Goal: Information Seeking & Learning: Find specific fact

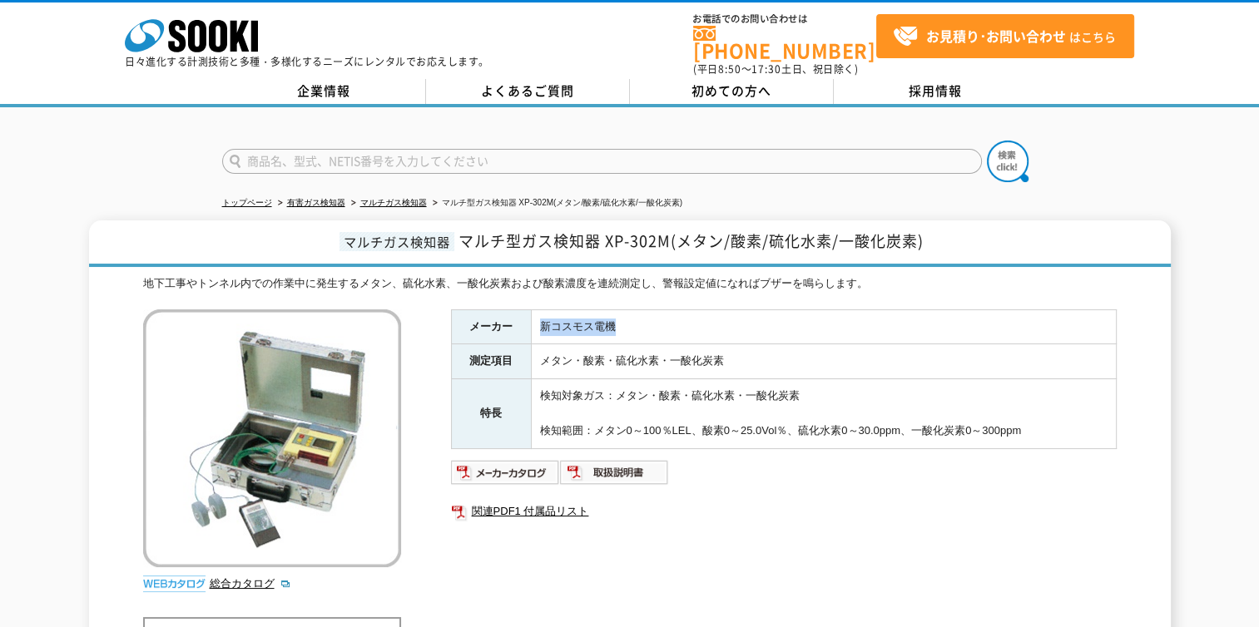
drag, startPoint x: 539, startPoint y: 315, endPoint x: 618, endPoint y: 315, distance: 79.1
click at [618, 315] on td "新コスモス電機" at bounding box center [823, 327] width 585 height 35
drag, startPoint x: 618, startPoint y: 315, endPoint x: 606, endPoint y: 317, distance: 12.7
click at [606, 317] on td "新コスモス電機" at bounding box center [823, 327] width 585 height 35
click at [609, 315] on td "新コスモス電機" at bounding box center [823, 327] width 585 height 35
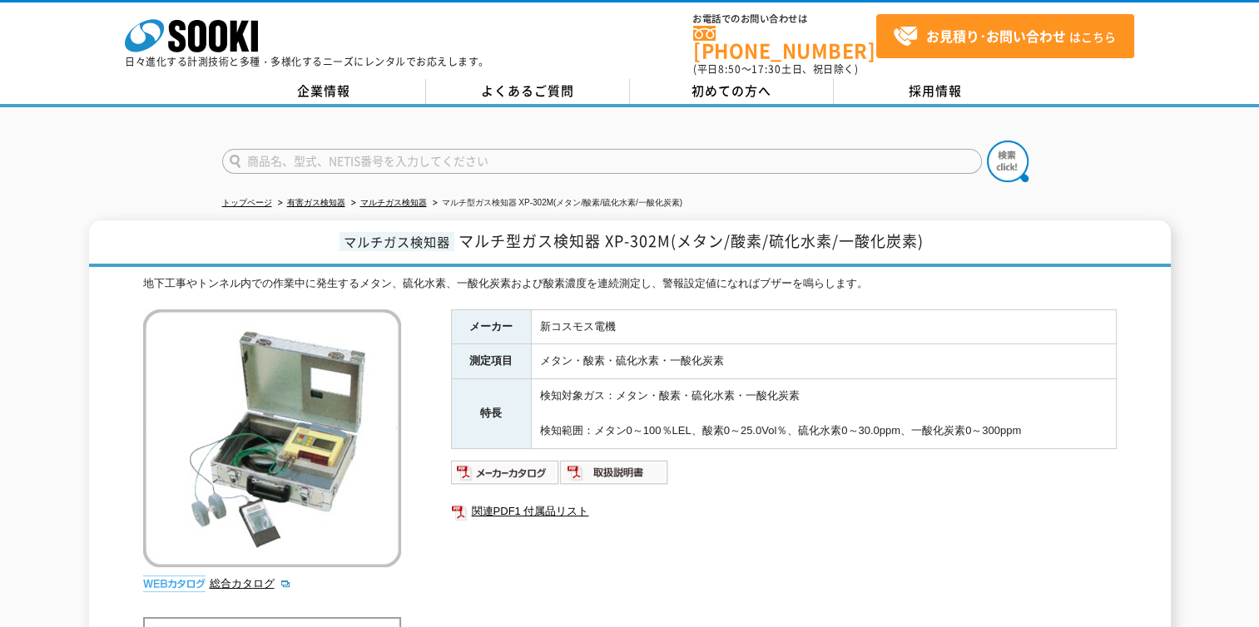
click at [617, 312] on td "新コスモス電機" at bounding box center [823, 327] width 585 height 35
drag, startPoint x: 612, startPoint y: 314, endPoint x: 540, endPoint y: 310, distance: 72.5
click at [540, 310] on td "新コスモス電機" at bounding box center [823, 327] width 585 height 35
drag, startPoint x: 540, startPoint y: 310, endPoint x: 724, endPoint y: 350, distance: 188.4
click at [724, 350] on td "メタン・酸素・硫化水素・一酸化炭素" at bounding box center [823, 361] width 585 height 35
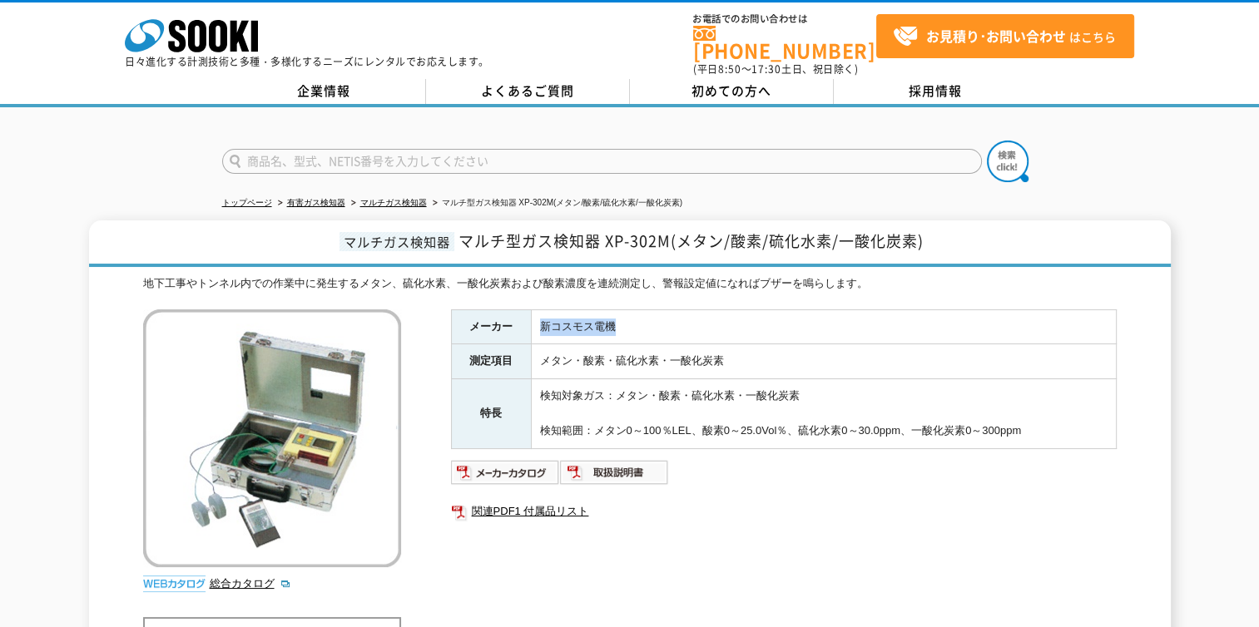
drag, startPoint x: 724, startPoint y: 350, endPoint x: 539, endPoint y: 319, distance: 187.4
click at [539, 319] on td "新コスモス電機" at bounding box center [823, 327] width 585 height 35
click at [539, 316] on td "新コスモス電機" at bounding box center [823, 327] width 585 height 35
click at [539, 319] on td "新コスモス電機" at bounding box center [823, 327] width 585 height 35
drag, startPoint x: 542, startPoint y: 312, endPoint x: 631, endPoint y: 311, distance: 89.0
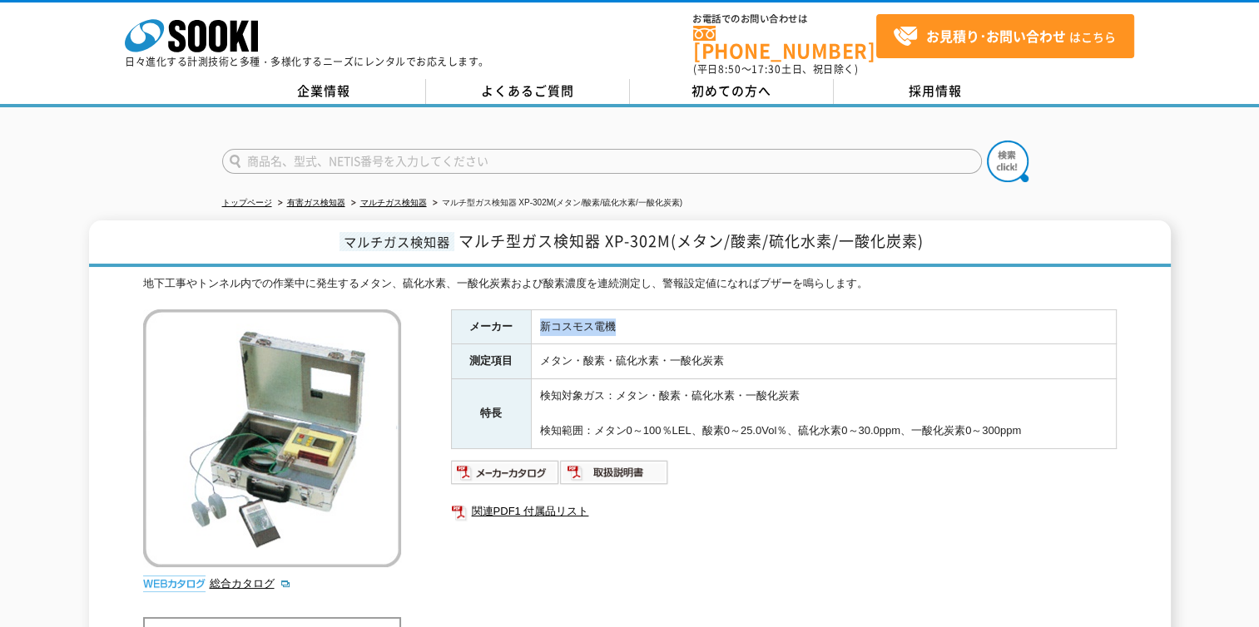
click at [631, 311] on td "新コスモス電機" at bounding box center [823, 327] width 585 height 35
drag, startPoint x: 631, startPoint y: 311, endPoint x: 639, endPoint y: 321, distance: 13.0
click at [639, 320] on td "新コスモス電機" at bounding box center [823, 327] width 585 height 35
click at [641, 321] on td "新コスモス電機" at bounding box center [823, 327] width 585 height 35
click at [614, 320] on td "新コスモス電機" at bounding box center [823, 327] width 585 height 35
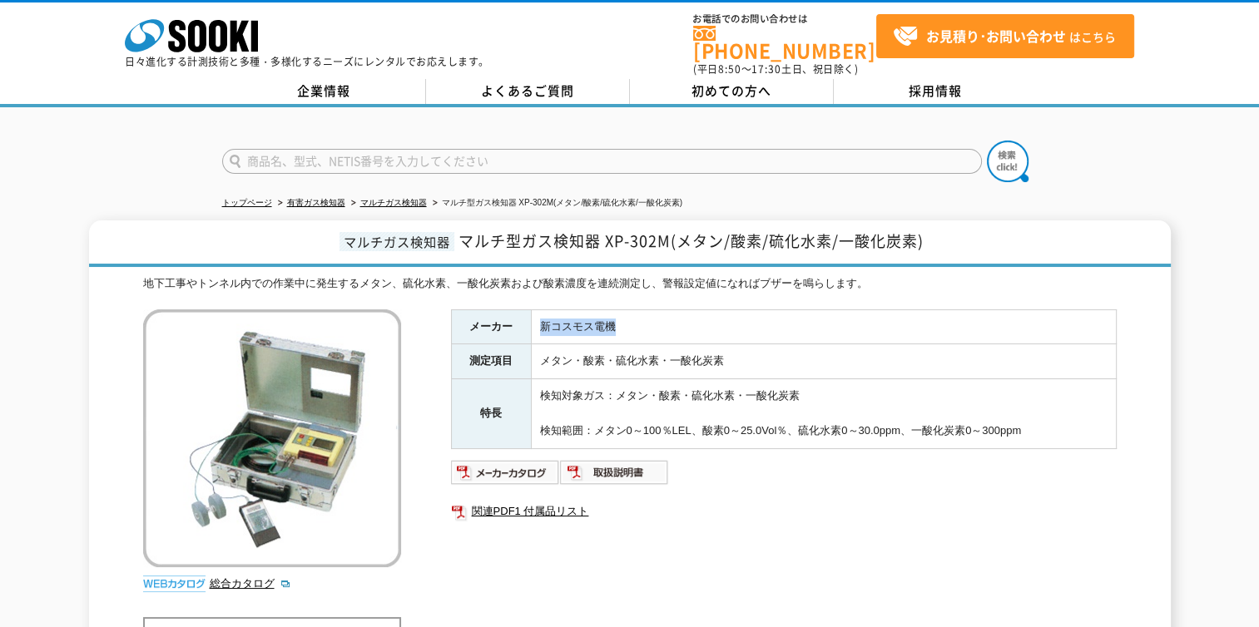
drag, startPoint x: 612, startPoint y: 315, endPoint x: 536, endPoint y: 315, distance: 76.6
click at [536, 315] on td "新コスモス電機" at bounding box center [823, 327] width 585 height 35
click at [540, 314] on td "新コスモス電機" at bounding box center [823, 327] width 585 height 35
click at [541, 317] on td "新コスモス電機" at bounding box center [823, 327] width 585 height 35
drag, startPoint x: 543, startPoint y: 311, endPoint x: 634, endPoint y: 306, distance: 91.7
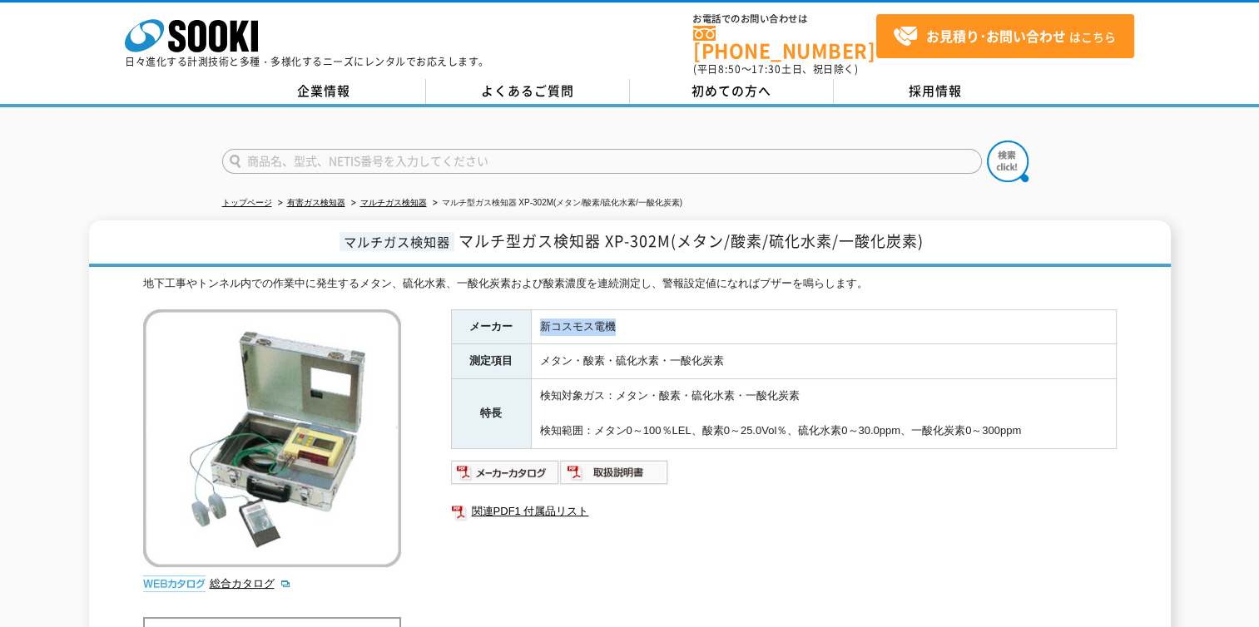
click at [634, 310] on td "新コスモス電機" at bounding box center [823, 327] width 585 height 35
drag, startPoint x: 634, startPoint y: 306, endPoint x: 615, endPoint y: 315, distance: 21.2
click at [615, 315] on td "新コスモス電機" at bounding box center [823, 327] width 585 height 35
click at [615, 321] on td "新コスモス電機" at bounding box center [823, 327] width 585 height 35
drag, startPoint x: 615, startPoint y: 317, endPoint x: 543, endPoint y: 317, distance: 72.4
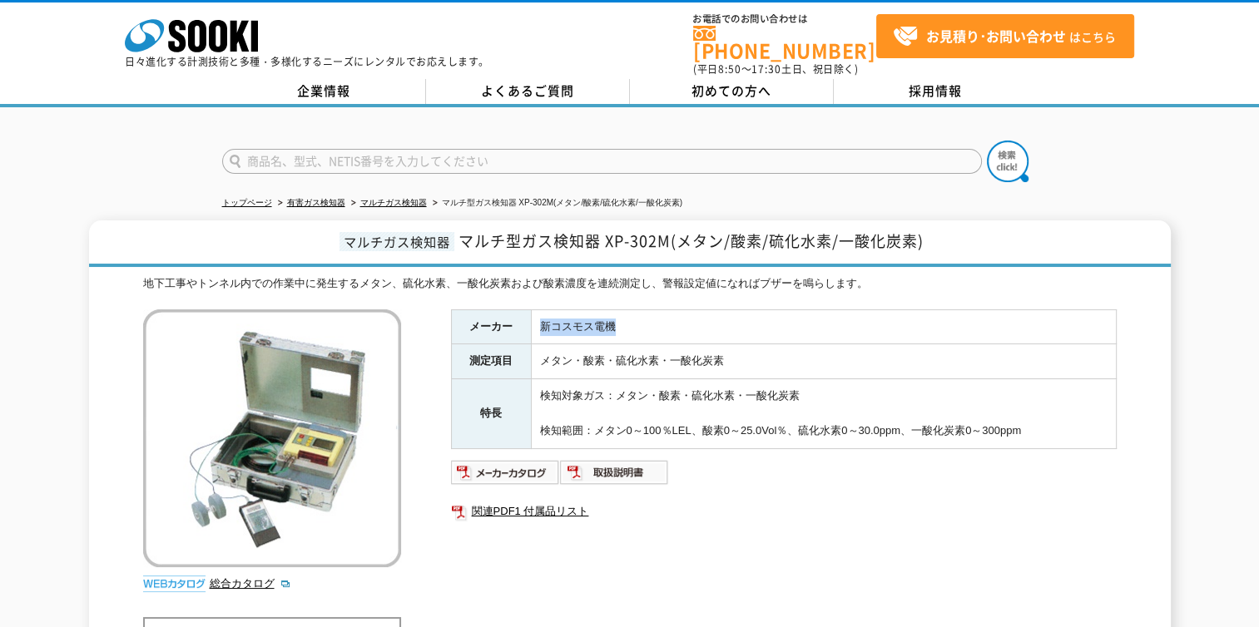
click at [543, 317] on td "新コスモス電機" at bounding box center [823, 327] width 585 height 35
click at [543, 322] on td "新コスモス電機" at bounding box center [823, 327] width 585 height 35
drag, startPoint x: 539, startPoint y: 315, endPoint x: 612, endPoint y: 316, distance: 72.4
click at [612, 316] on td "新コスモス電機" at bounding box center [823, 327] width 585 height 35
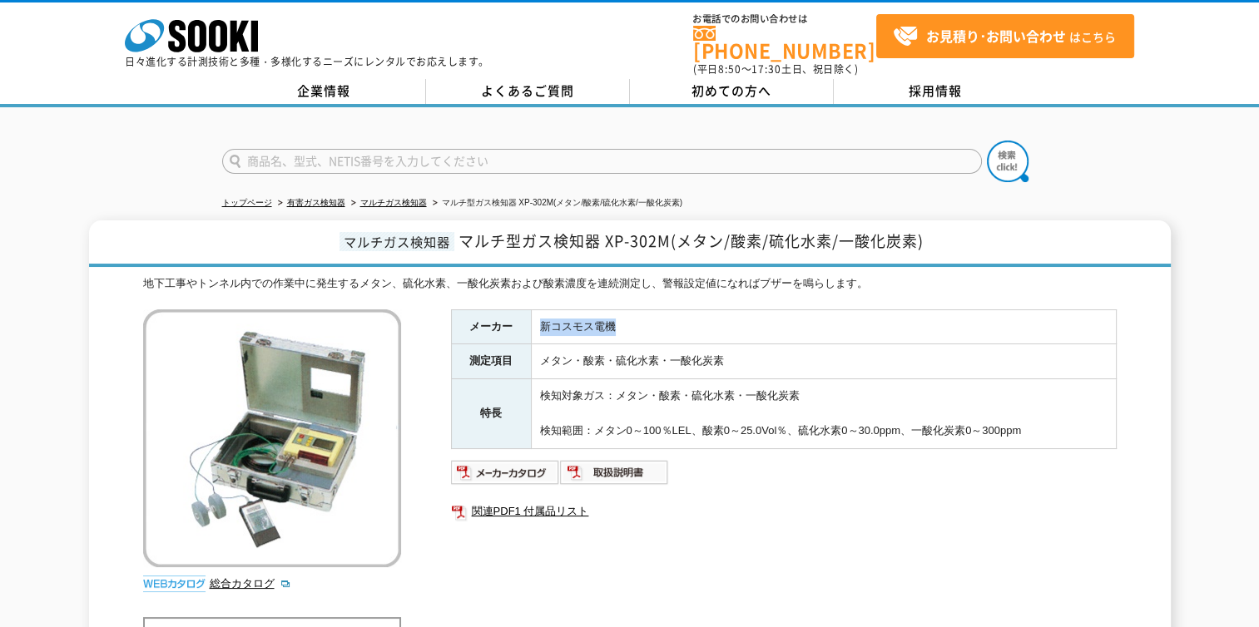
click at [612, 320] on td "新コスモス電機" at bounding box center [823, 327] width 585 height 35
click at [664, 344] on td "メタン・酸素・硫化水素・一酸化炭素" at bounding box center [823, 361] width 585 height 35
drag, startPoint x: 604, startPoint y: 226, endPoint x: 666, endPoint y: 236, distance: 62.5
click at [666, 236] on span "マルチ型ガス検知器 XP-302M(メタン/酸素/硫化水素/一酸化炭素)" at bounding box center [691, 241] width 465 height 22
drag, startPoint x: 612, startPoint y: 319, endPoint x: 533, endPoint y: 315, distance: 78.3
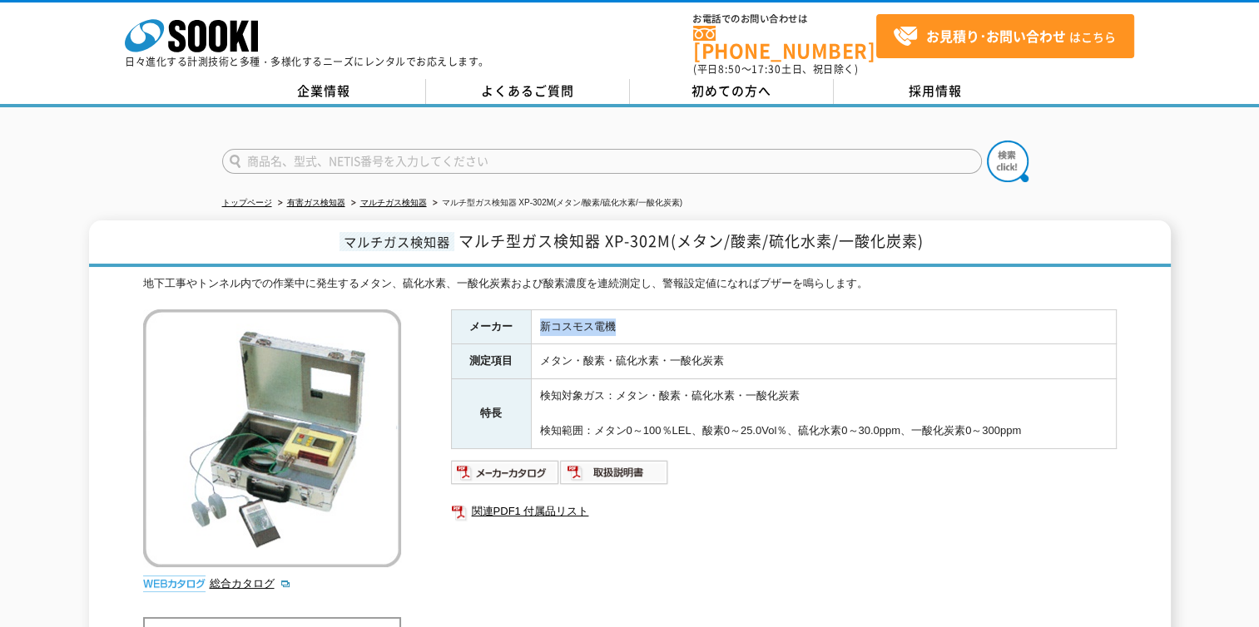
click at [533, 315] on td "新コスモス電機" at bounding box center [823, 327] width 585 height 35
drag, startPoint x: 533, startPoint y: 315, endPoint x: 548, endPoint y: 315, distance: 15.0
click at [548, 315] on td "新コスモス電機" at bounding box center [823, 327] width 585 height 35
click at [543, 312] on td "新コスモス電機" at bounding box center [823, 327] width 585 height 35
drag, startPoint x: 539, startPoint y: 315, endPoint x: 617, endPoint y: 315, distance: 77.4
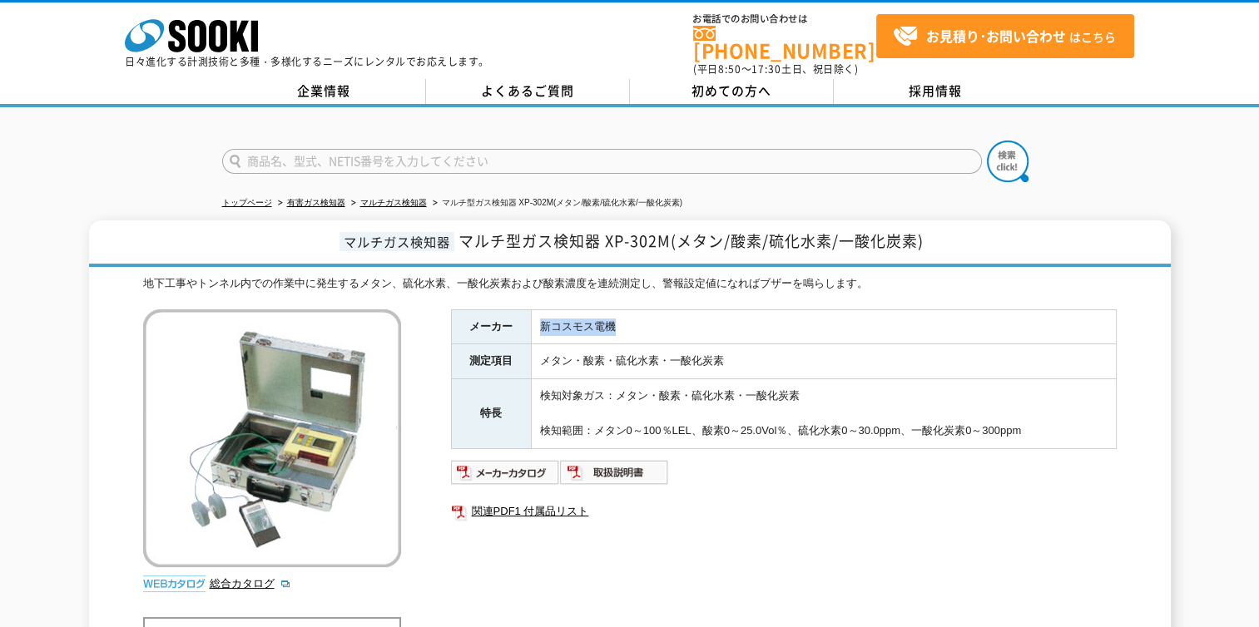
click at [617, 315] on td "新コスモス電機" at bounding box center [823, 327] width 585 height 35
click at [612, 320] on td "新コスモス電機" at bounding box center [823, 327] width 585 height 35
click at [613, 321] on td "新コスモス電機" at bounding box center [823, 327] width 585 height 35
click at [617, 315] on td "新コスモス電機" at bounding box center [823, 327] width 585 height 35
drag, startPoint x: 615, startPoint y: 317, endPoint x: 624, endPoint y: 318, distance: 9.2
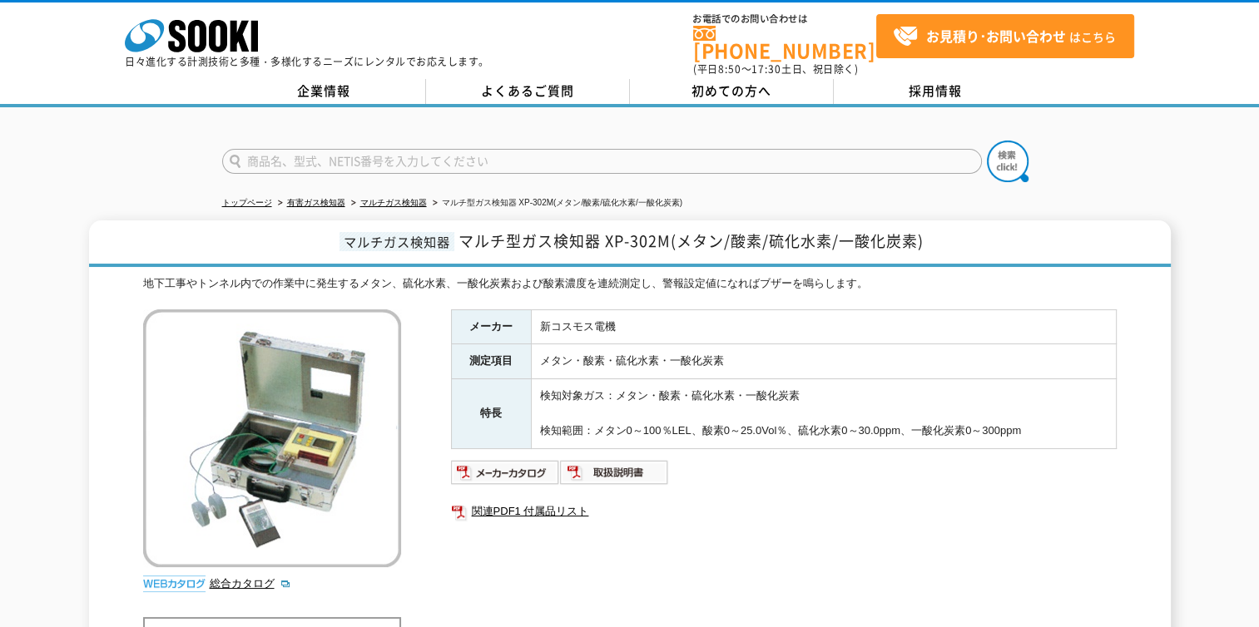
click at [624, 318] on td "新コスモス電機" at bounding box center [823, 327] width 585 height 35
drag, startPoint x: 540, startPoint y: 311, endPoint x: 627, endPoint y: 315, distance: 86.6
click at [627, 315] on td "新コスモス電機" at bounding box center [823, 327] width 585 height 35
drag, startPoint x: 672, startPoint y: 230, endPoint x: 607, endPoint y: 234, distance: 65.0
click at [607, 234] on span "マルチ型ガス検知器 XP-302M(メタン/酸素/硫化水素/一酸化炭素)" at bounding box center [691, 241] width 465 height 22
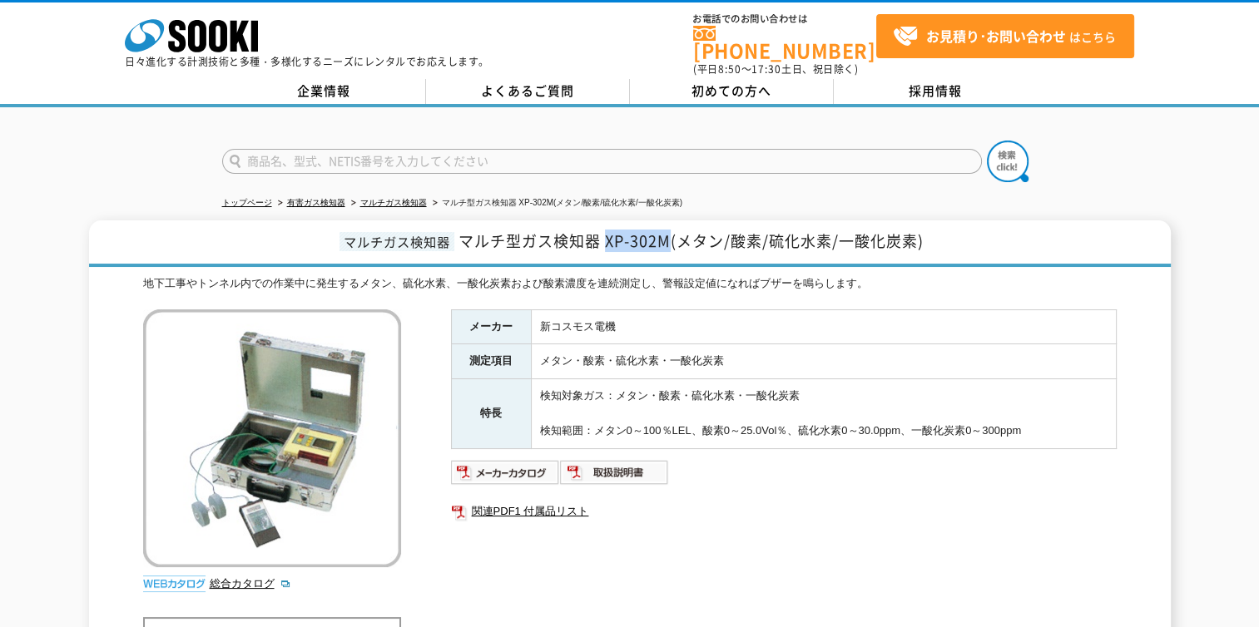
copy span "XP-302M"
drag, startPoint x: 618, startPoint y: 315, endPoint x: 536, endPoint y: 315, distance: 82.4
click at [536, 315] on td "新コスモス電機" at bounding box center [823, 327] width 585 height 35
copy td "新コスモス電機"
drag, startPoint x: 603, startPoint y: 232, endPoint x: 672, endPoint y: 235, distance: 69.1
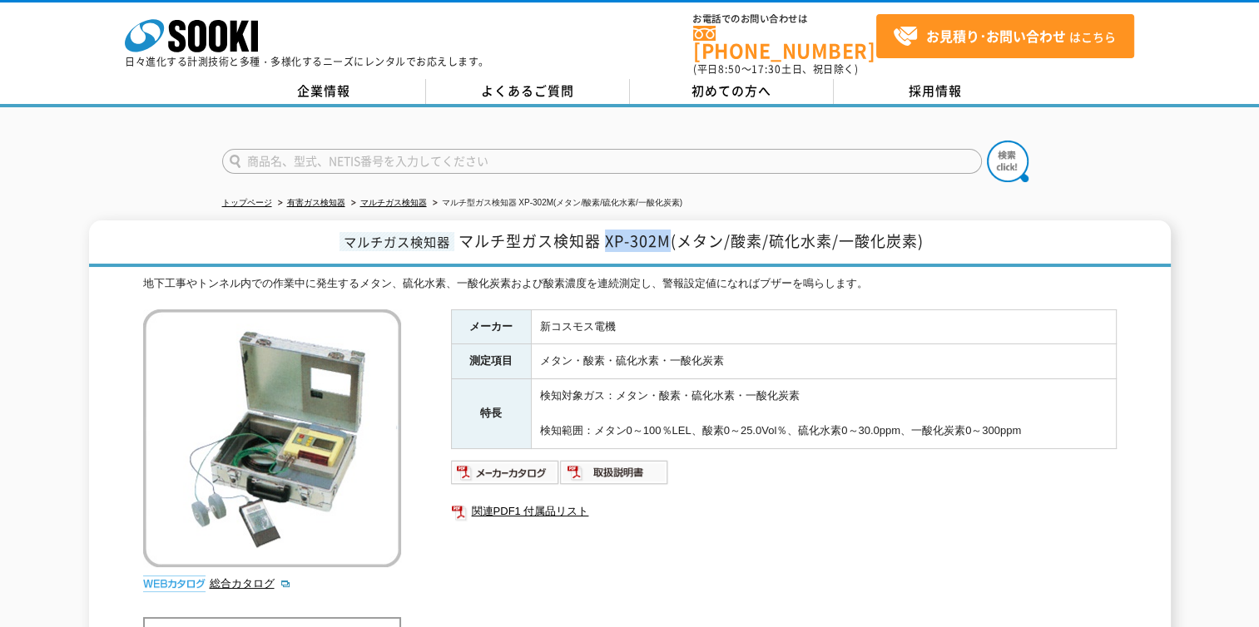
click at [672, 235] on span "マルチ型ガス検知器 XP-302M(メタン/酸素/硫化水素/一酸化炭素)" at bounding box center [691, 241] width 465 height 22
copy span "XP-302M"
